Goal: Information Seeking & Learning: Learn about a topic

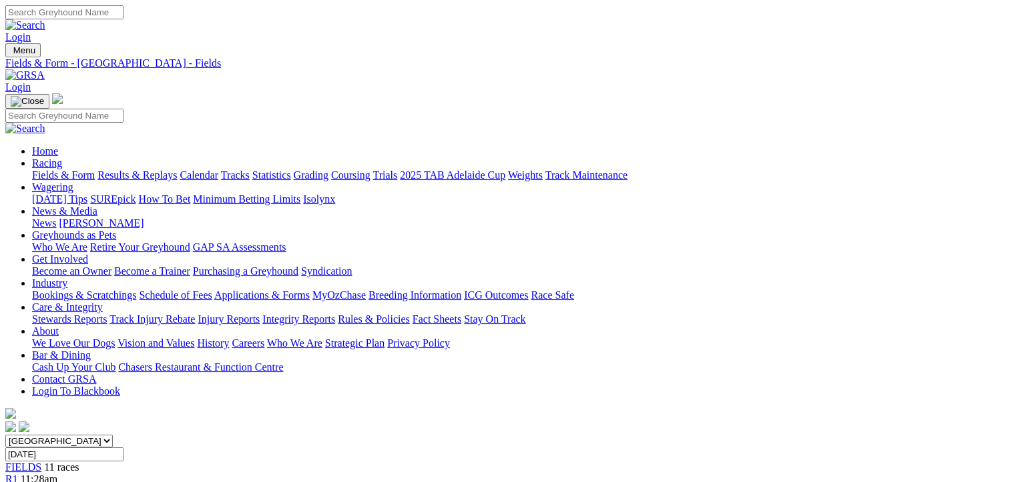
click at [40, 170] on link "Fields & Form" at bounding box center [63, 175] width 63 height 11
click at [37, 170] on link "Fields & Form" at bounding box center [63, 175] width 63 height 11
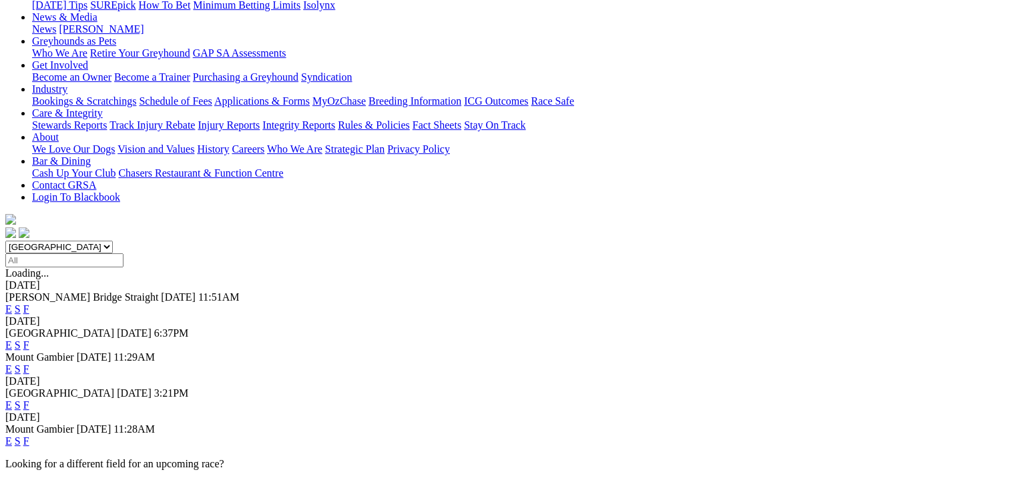
click at [12, 436] on link "E" at bounding box center [8, 441] width 7 height 11
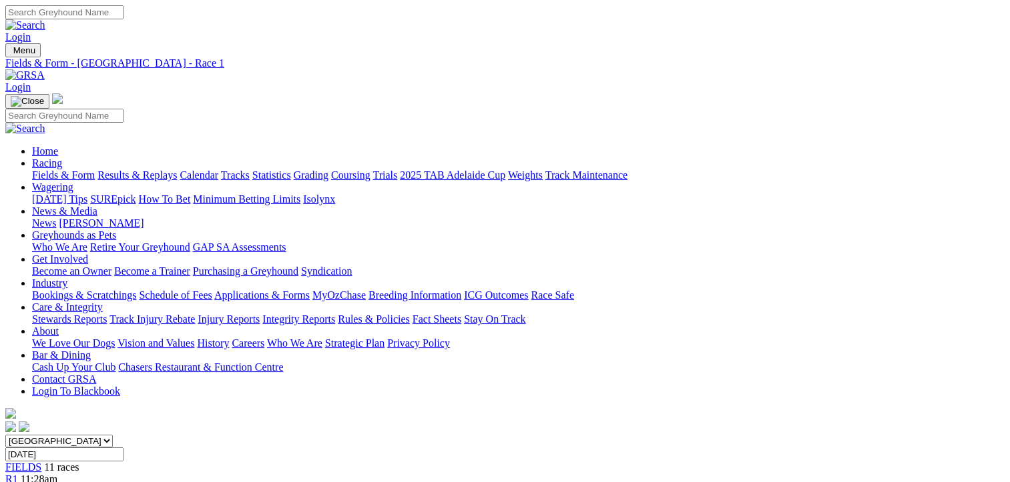
click at [18, 482] on span "R2" at bounding box center [11, 491] width 13 height 11
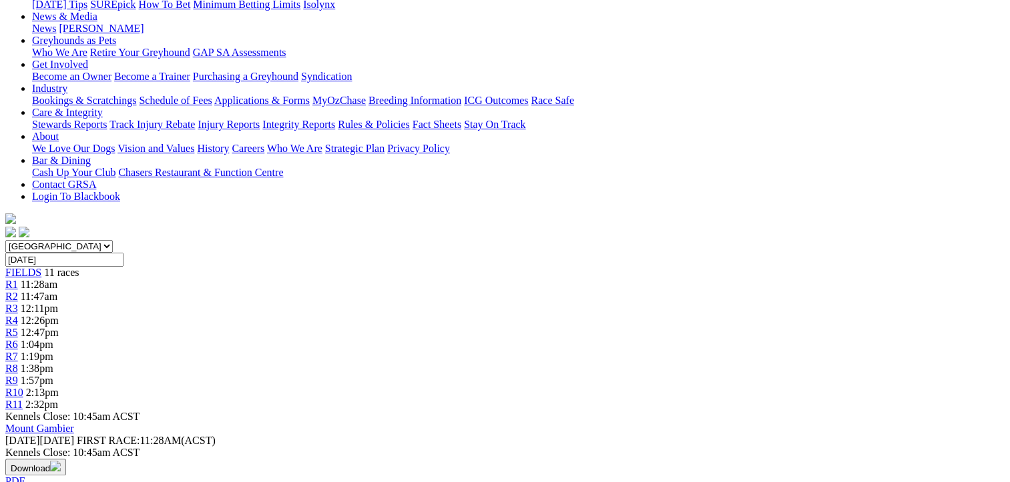
scroll to position [113, 0]
